Goal: Task Accomplishment & Management: Use online tool/utility

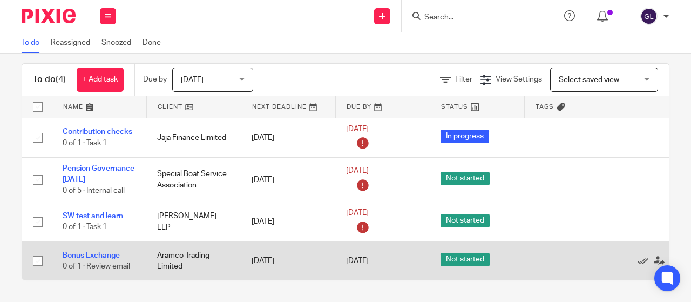
scroll to position [19, 0]
click at [99, 252] on link "Bonus Exchange" at bounding box center [91, 256] width 57 height 8
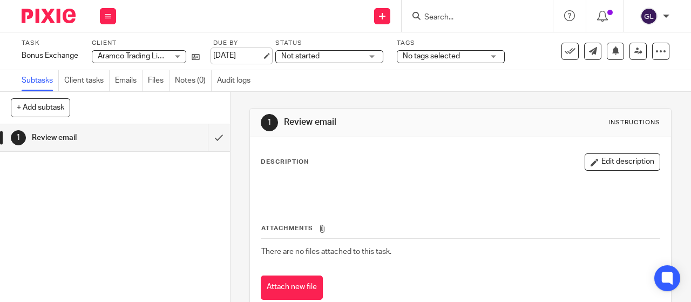
click at [253, 55] on link "[DATE]" at bounding box center [237, 55] width 49 height 11
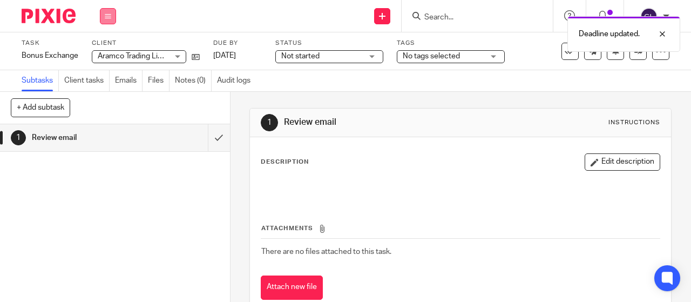
click at [110, 13] on icon at bounding box center [108, 16] width 6 height 6
click at [103, 49] on link "Work" at bounding box center [102, 50] width 19 height 8
